Goal: Find specific page/section: Find specific page/section

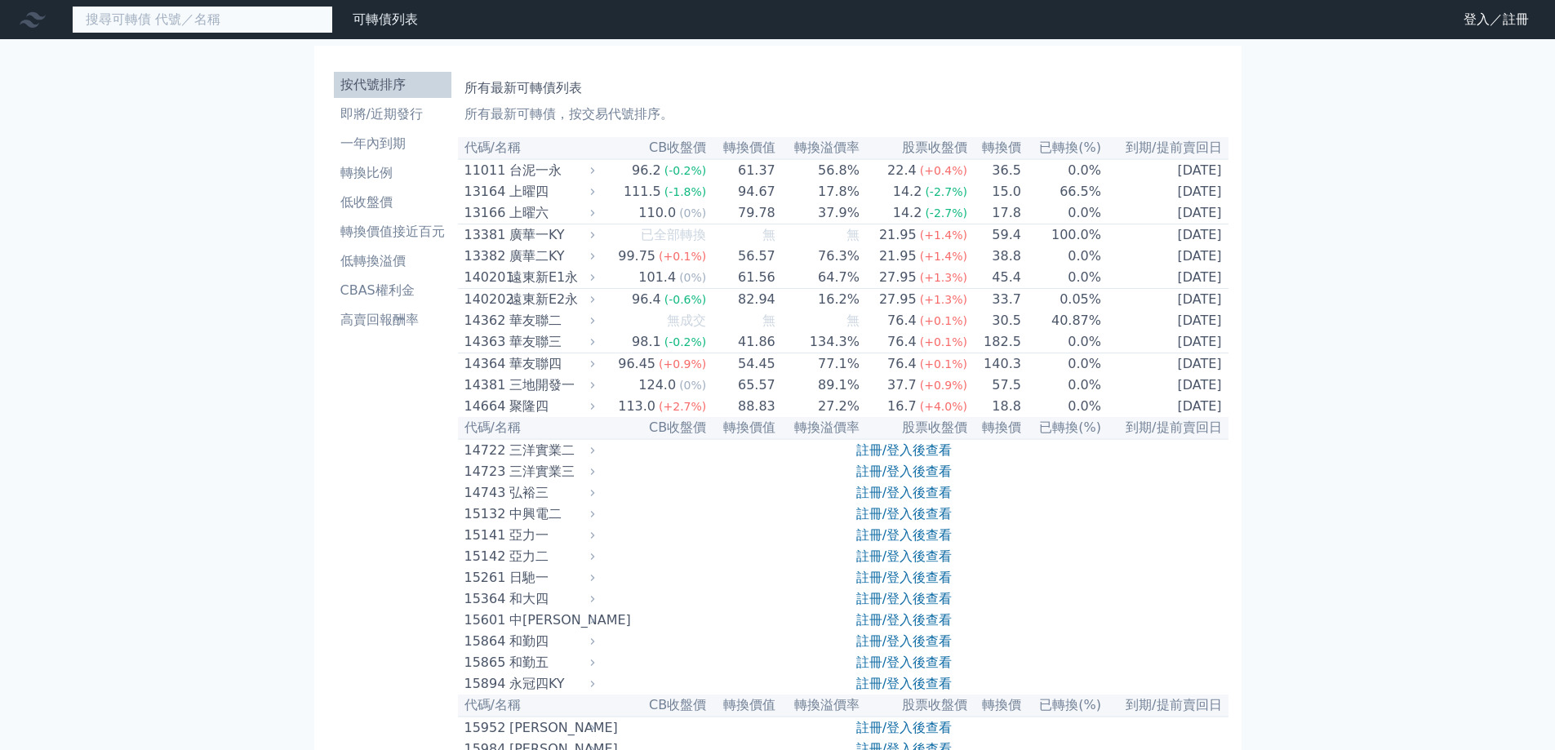
click at [162, 24] on input at bounding box center [202, 20] width 261 height 28
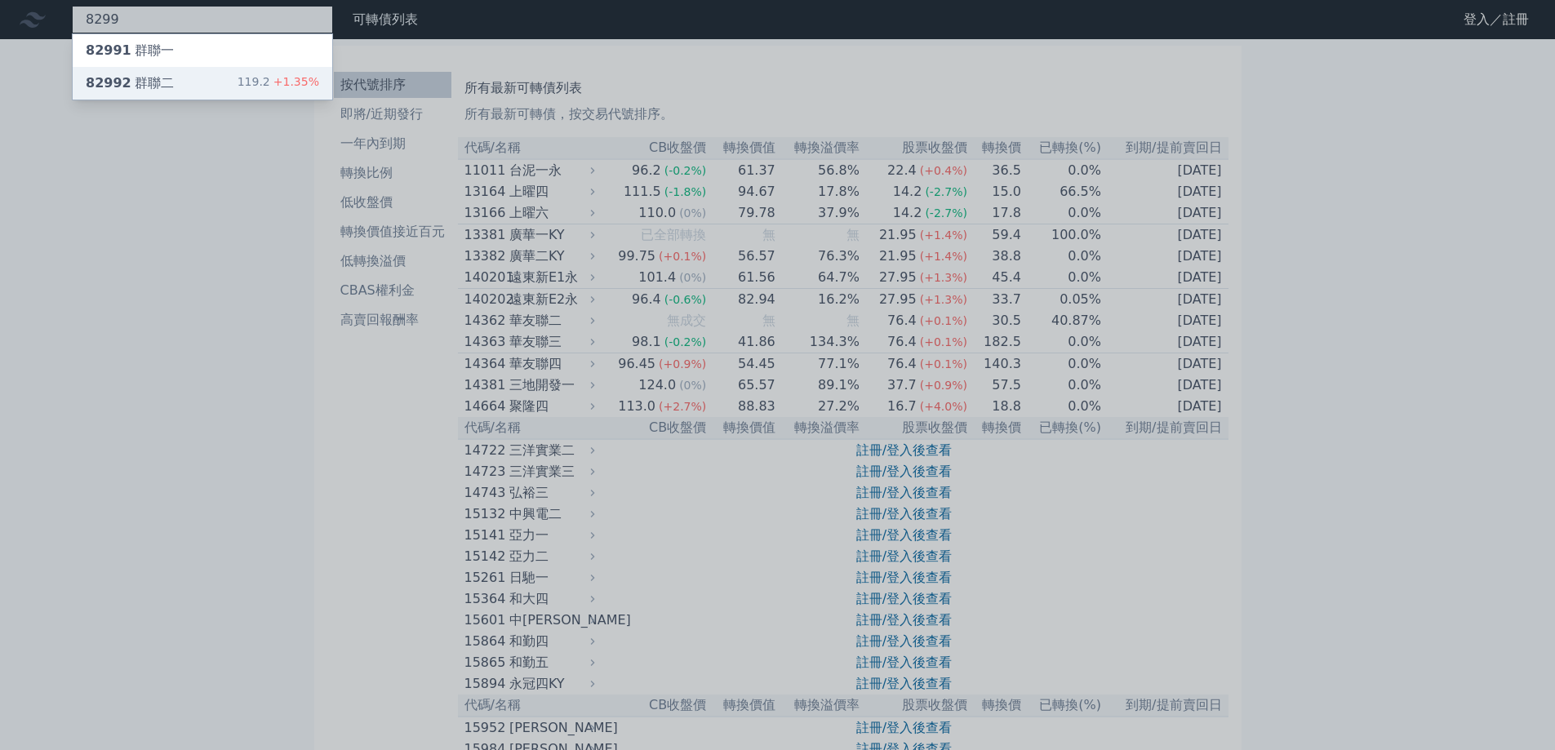
type input "8299"
click at [163, 84] on div "82992 群聯二" at bounding box center [130, 83] width 88 height 20
